Goal: Task Accomplishment & Management: Complete application form

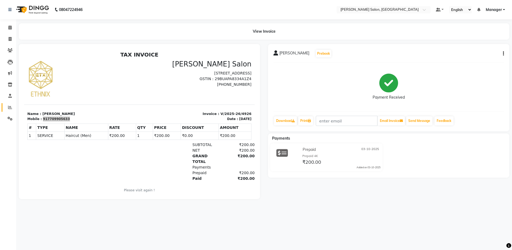
click at [9, 104] on link "Reports" at bounding box center [8, 107] width 13 height 9
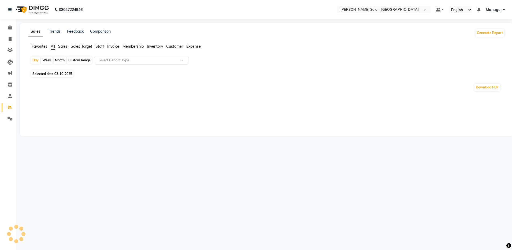
click at [98, 49] on li "Staff" at bounding box center [99, 47] width 9 height 6
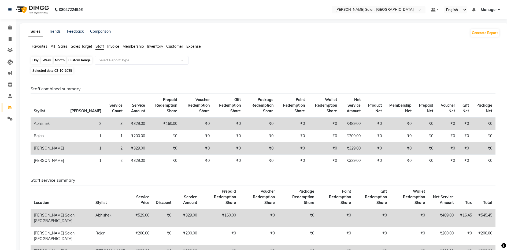
click at [35, 60] on div "Day" at bounding box center [35, 61] width 9 height 8
select select "10"
select select "2025"
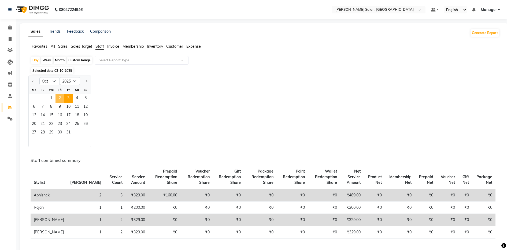
click at [60, 98] on span "2" at bounding box center [59, 98] width 9 height 9
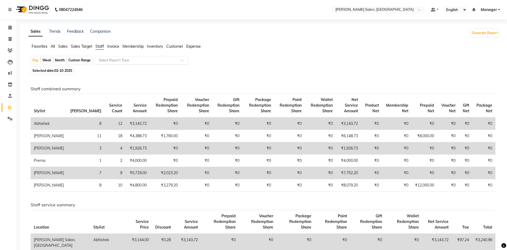
click at [135, 62] on input "text" at bounding box center [136, 60] width 77 height 5
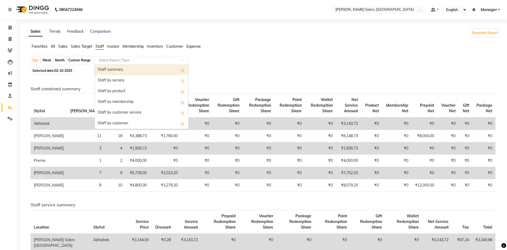
click at [128, 73] on div "Staff summary" at bounding box center [141, 70] width 93 height 11
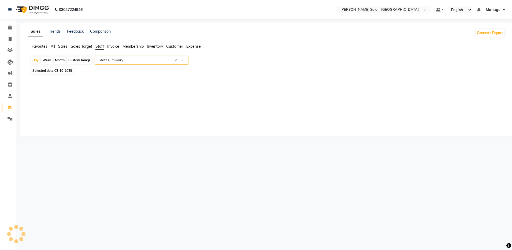
select select "full_report"
select select "csv"
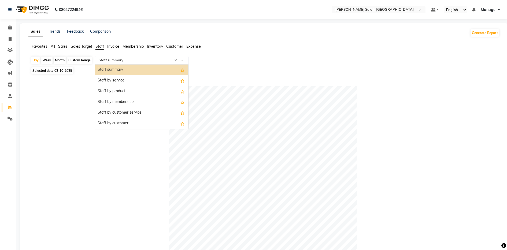
click at [110, 62] on input "text" at bounding box center [136, 60] width 77 height 5
click at [112, 80] on div "Staff by service" at bounding box center [141, 80] width 93 height 11
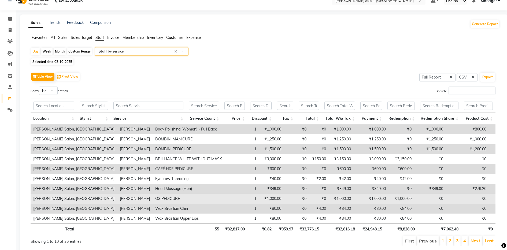
scroll to position [12, 0]
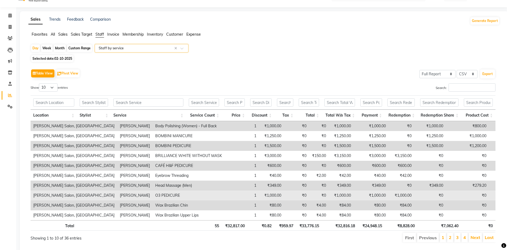
click at [153, 210] on td "Wax Brazilian Upper Lips" at bounding box center [189, 215] width 72 height 10
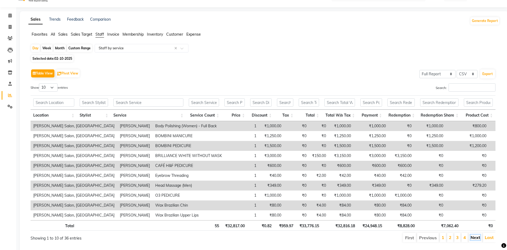
click at [477, 238] on link "Next" at bounding box center [476, 237] width 10 height 5
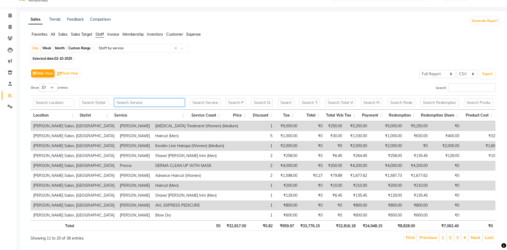
click at [154, 102] on input "text" at bounding box center [149, 102] width 71 height 8
click at [427, 238] on link "Previous" at bounding box center [428, 237] width 18 height 5
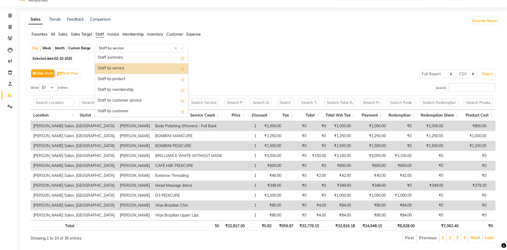
click at [153, 47] on input "text" at bounding box center [136, 48] width 77 height 5
click at [146, 59] on div "Staff summary" at bounding box center [141, 58] width 93 height 11
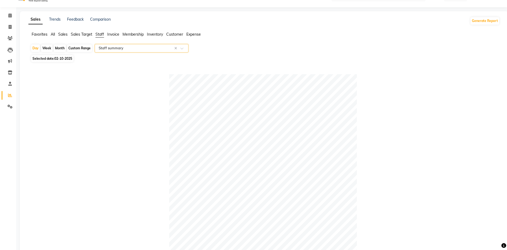
click at [87, 46] on div "Custom Range" at bounding box center [79, 49] width 25 height 8
select select "10"
select select "2025"
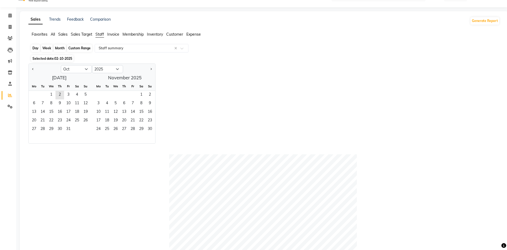
click at [82, 46] on div "Custom Range" at bounding box center [79, 49] width 25 height 8
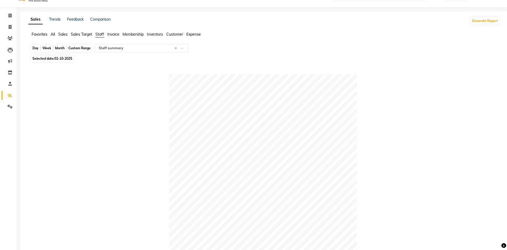
click at [83, 47] on div "Custom Range" at bounding box center [79, 49] width 25 height 8
select select "10"
select select "2025"
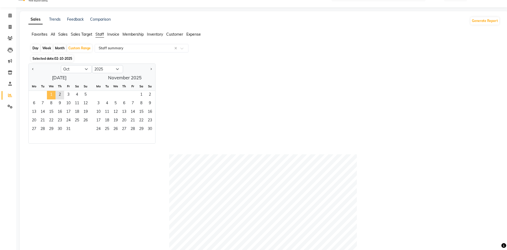
click at [51, 92] on span "1" at bounding box center [51, 95] width 9 height 9
click at [68, 94] on span "3" at bounding box center [68, 95] width 9 height 9
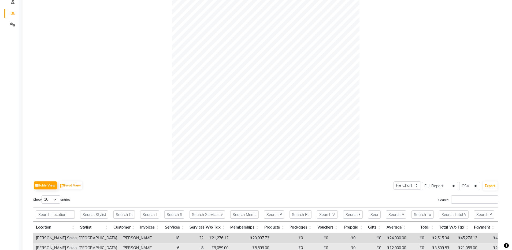
scroll to position [0, 0]
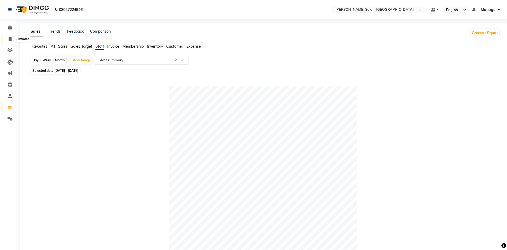
click at [10, 42] on span at bounding box center [9, 39] width 9 height 6
select select "service"
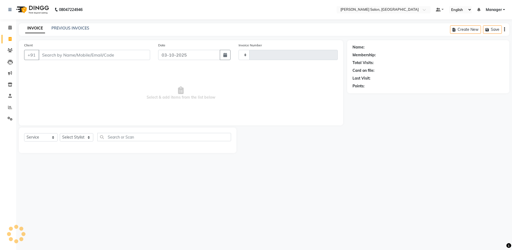
type input "4927"
select select "4781"
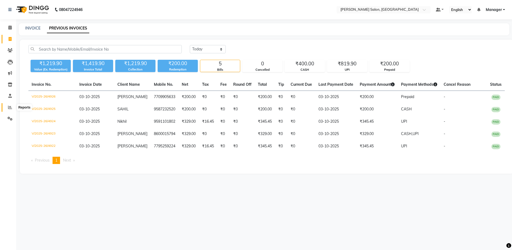
click at [9, 107] on icon at bounding box center [10, 107] width 4 height 4
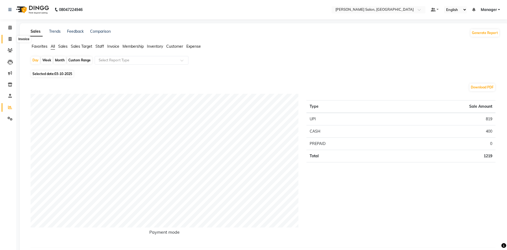
click at [9, 39] on icon at bounding box center [10, 39] width 3 height 4
select select "service"
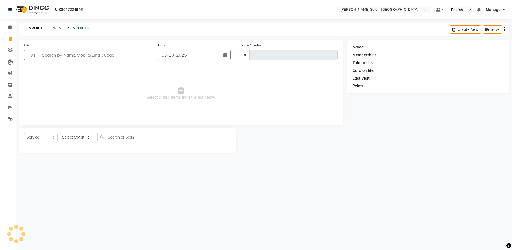
type input "4927"
select select "4781"
click at [84, 138] on select "Select Stylist" at bounding box center [77, 137] width 34 height 8
click at [84, 135] on select "Select Stylist" at bounding box center [77, 137] width 34 height 8
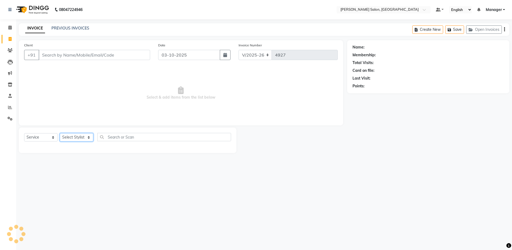
click at [89, 137] on select "Select Stylist Abhishek Aisha Barbhuiya Arjun Viswanathan dolma Faeem Khan Gour…" at bounding box center [77, 137] width 34 height 8
click at [90, 135] on select "Select Stylist Abhishek Aisha Barbhuiya Arjun Viswanathan dolma Faeem Khan Gour…" at bounding box center [77, 137] width 34 height 8
select select "50453"
click at [60, 133] on select "Select Stylist Abhishek Aisha Barbhuiya Arjun Viswanathan dolma Faeem Khan Gour…" at bounding box center [77, 137] width 34 height 8
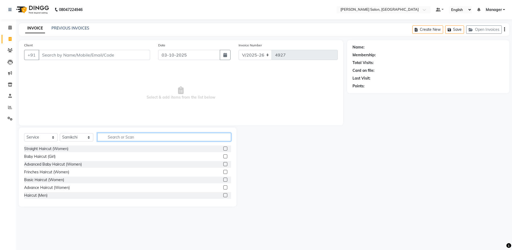
click at [139, 138] on input "text" at bounding box center [164, 137] width 134 height 8
type input "g"
type input "col"
click at [223, 179] on label at bounding box center [225, 180] width 4 height 4
click at [223, 179] on input "checkbox" at bounding box center [224, 179] width 3 height 3
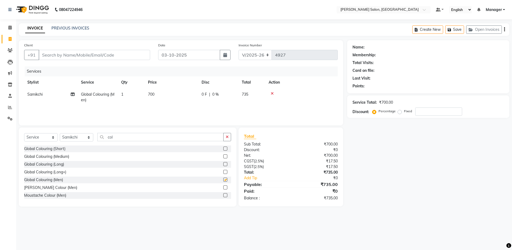
checkbox input "false"
click at [229, 140] on button "button" at bounding box center [227, 137] width 8 height 8
click at [223, 195] on label at bounding box center [225, 195] width 4 height 4
click at [223, 195] on input "checkbox" at bounding box center [224, 195] width 3 height 3
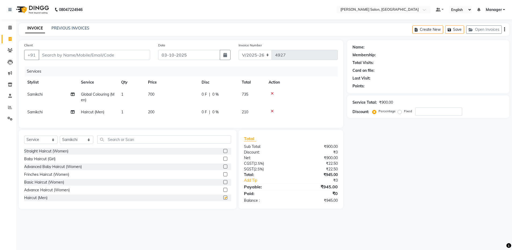
checkbox input "false"
click at [223, 161] on label at bounding box center [225, 159] width 4 height 4
click at [223, 161] on input "checkbox" at bounding box center [224, 158] width 3 height 3
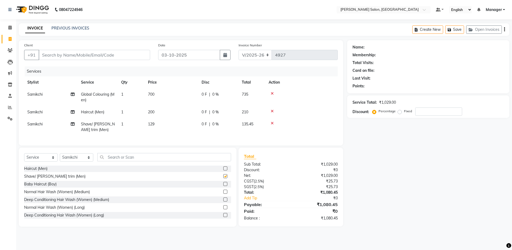
checkbox input "false"
click at [272, 92] on icon at bounding box center [272, 94] width 3 height 4
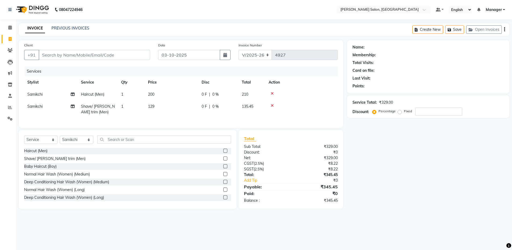
click at [272, 92] on icon at bounding box center [272, 94] width 3 height 4
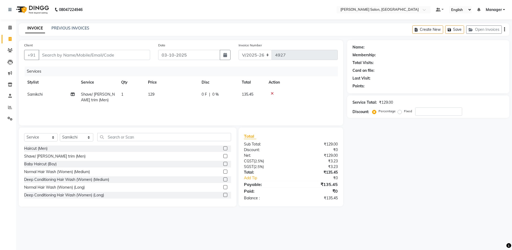
click at [272, 92] on icon at bounding box center [272, 94] width 3 height 4
